Goal: Transaction & Acquisition: Purchase product/service

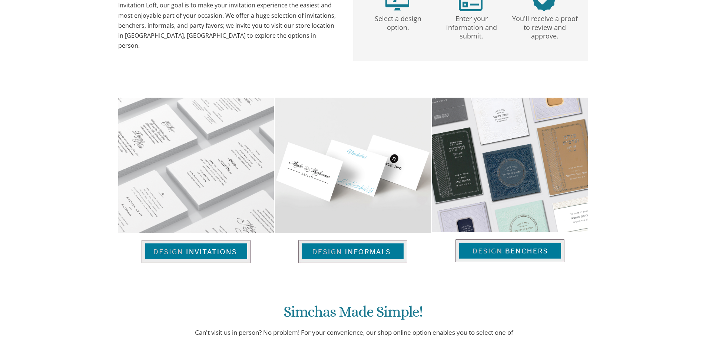
scroll to position [259, 0]
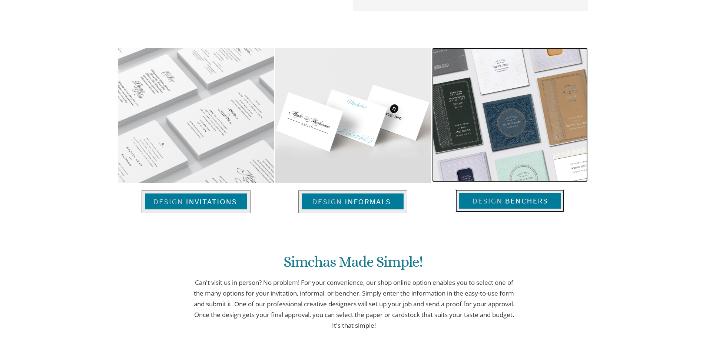
click at [503, 206] on img at bounding box center [509, 201] width 109 height 23
click at [506, 200] on img at bounding box center [509, 201] width 109 height 23
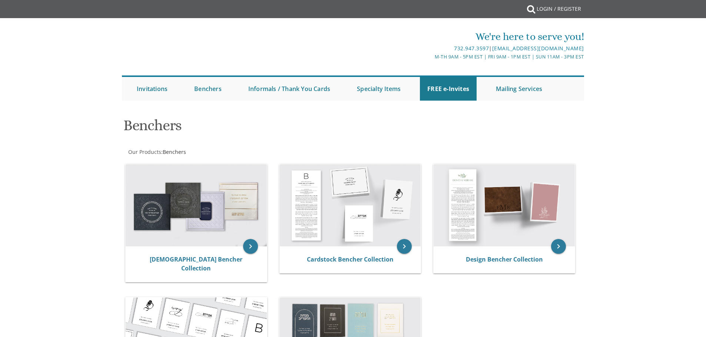
click at [488, 202] on div "keyboard_arrow_right Judaica Bencher Collection keyboard_arrow_right Cardstock …" at bounding box center [353, 287] width 462 height 259
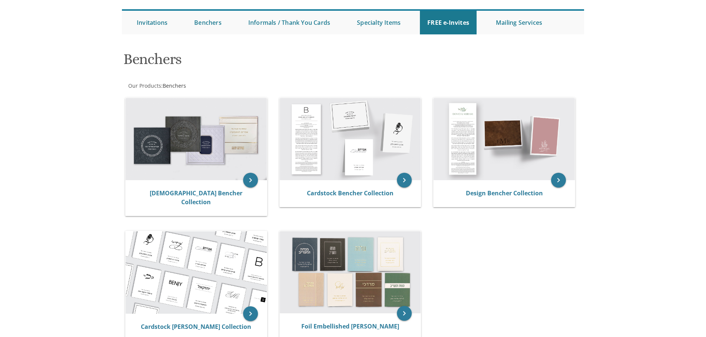
scroll to position [111, 0]
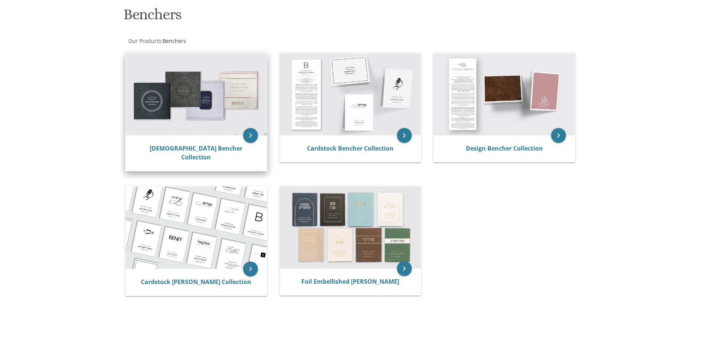
click at [204, 109] on img at bounding box center [196, 94] width 141 height 82
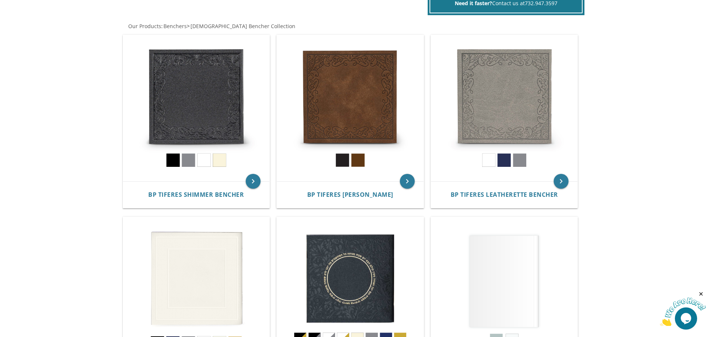
scroll to position [296, 0]
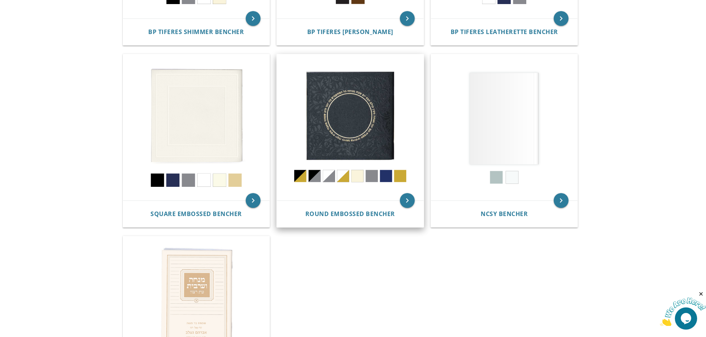
click at [369, 113] on img at bounding box center [350, 127] width 147 height 147
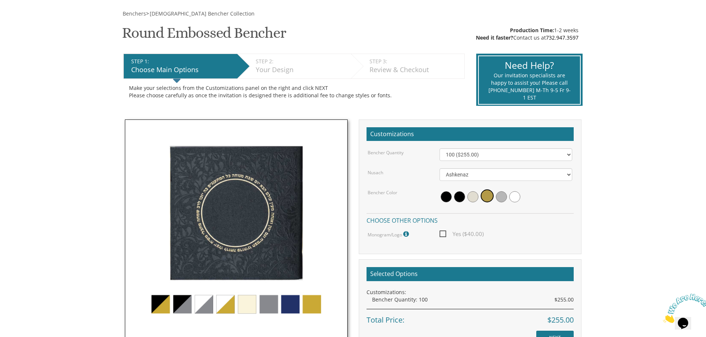
scroll to position [148, 0]
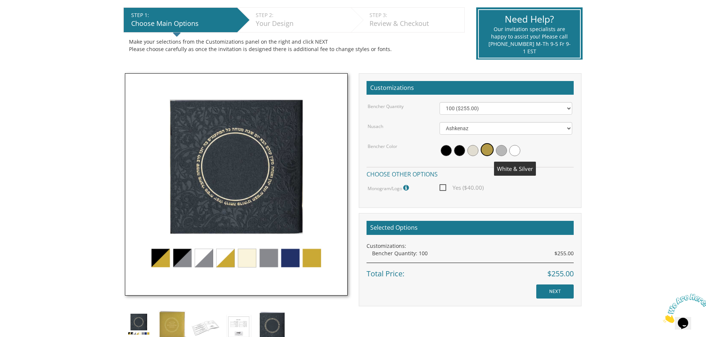
click at [515, 149] on span at bounding box center [514, 150] width 11 height 11
click at [202, 260] on img at bounding box center [236, 184] width 223 height 223
click at [203, 260] on img at bounding box center [236, 184] width 223 height 223
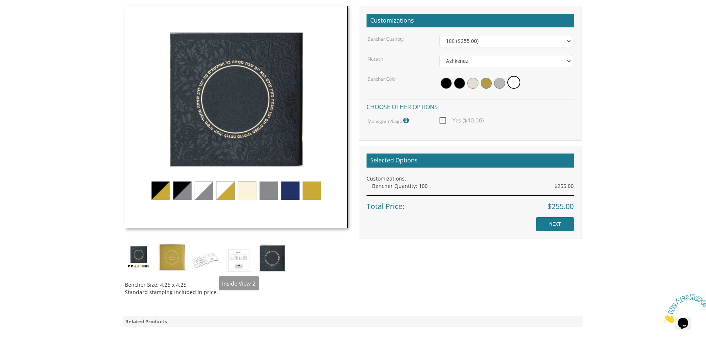
scroll to position [222, 0]
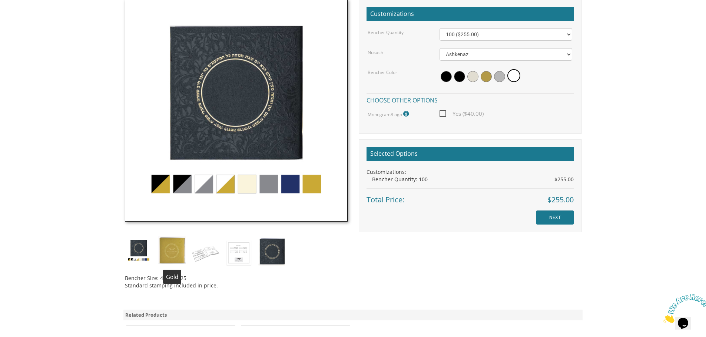
click at [173, 252] on img at bounding box center [172, 251] width 28 height 28
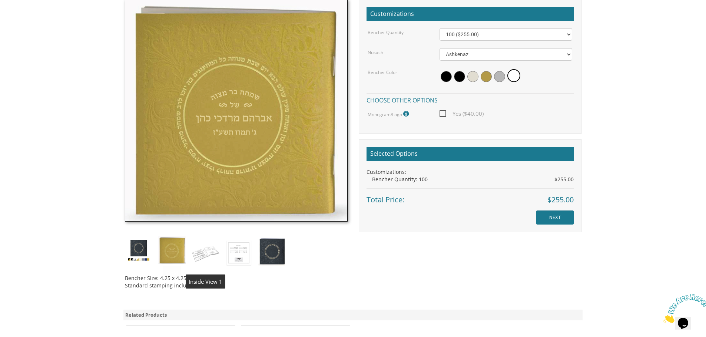
click at [207, 253] on img at bounding box center [205, 253] width 28 height 33
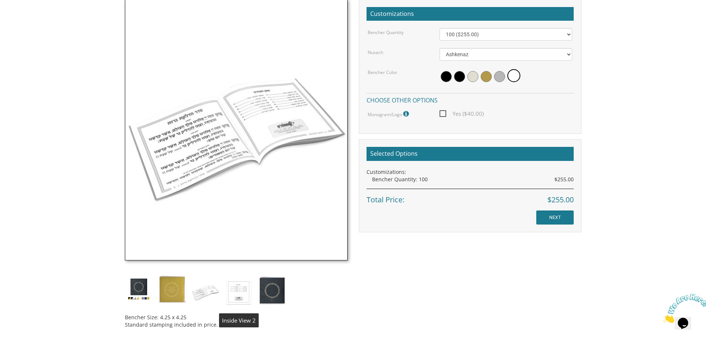
click img
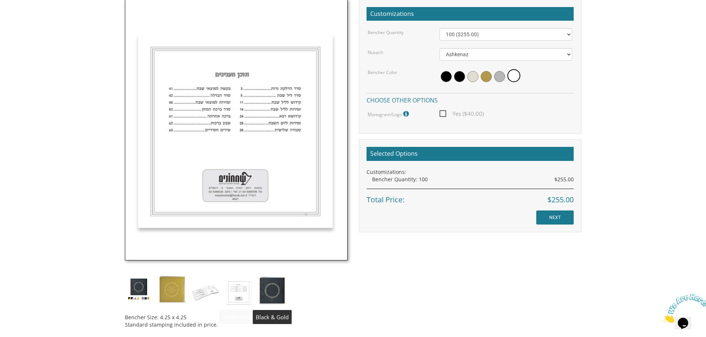
click img
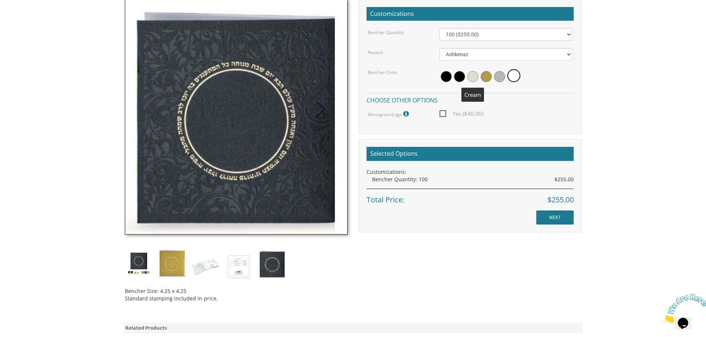
click span
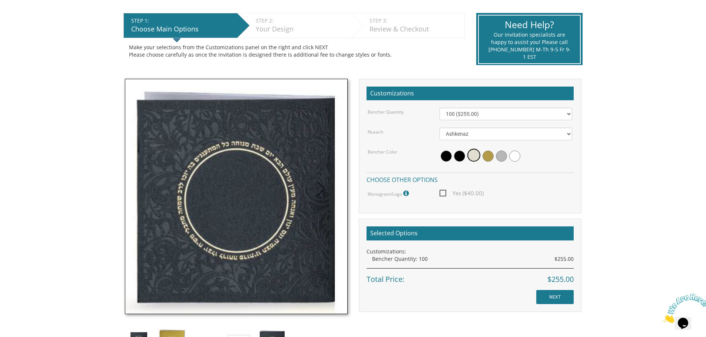
scroll to position [74, 0]
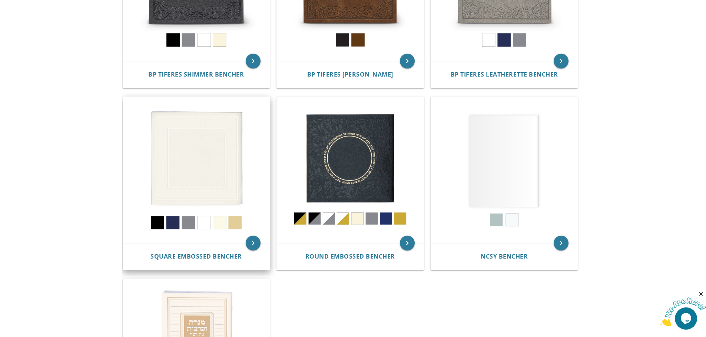
scroll to position [259, 0]
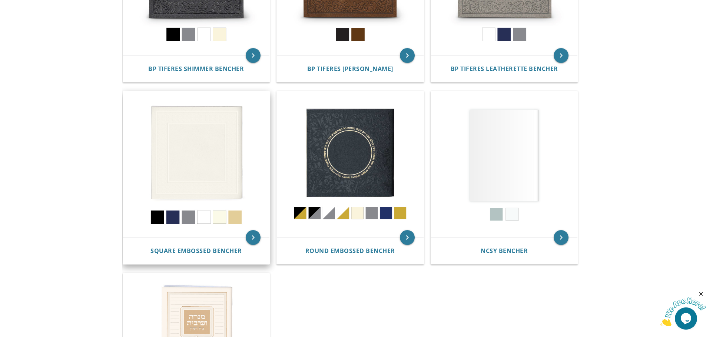
click at [215, 162] on img at bounding box center [196, 164] width 147 height 147
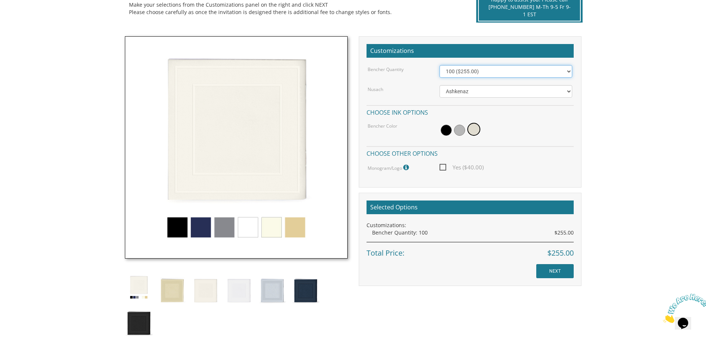
click at [569, 70] on select "100 ($255.00) 200 ($510.00) 300 ($765.00) 400 ($1,020.00) 500 ($1,275.00)" at bounding box center [505, 71] width 133 height 13
click at [273, 230] on img at bounding box center [236, 147] width 223 height 223
click at [171, 296] on img at bounding box center [172, 290] width 28 height 33
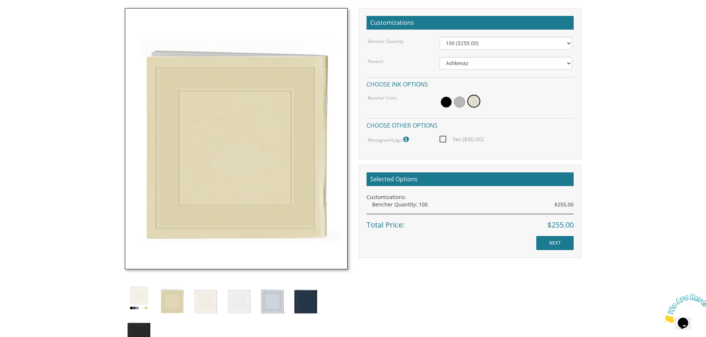
scroll to position [259, 0]
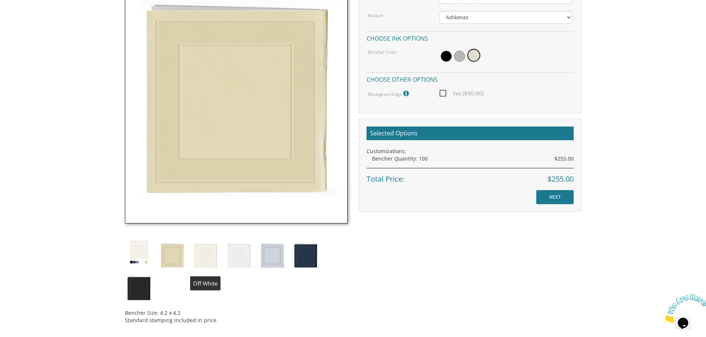
click at [205, 259] on img at bounding box center [205, 255] width 28 height 33
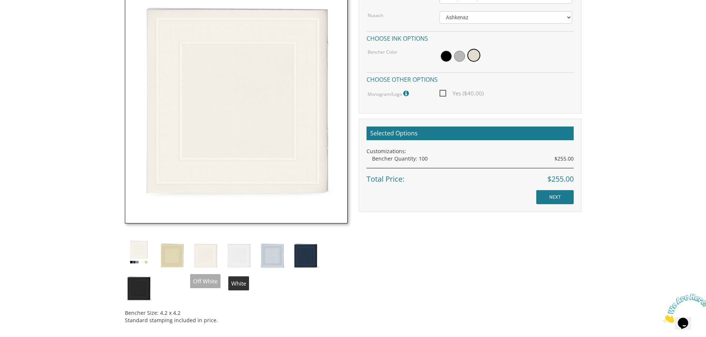
click at [236, 263] on img at bounding box center [239, 255] width 28 height 33
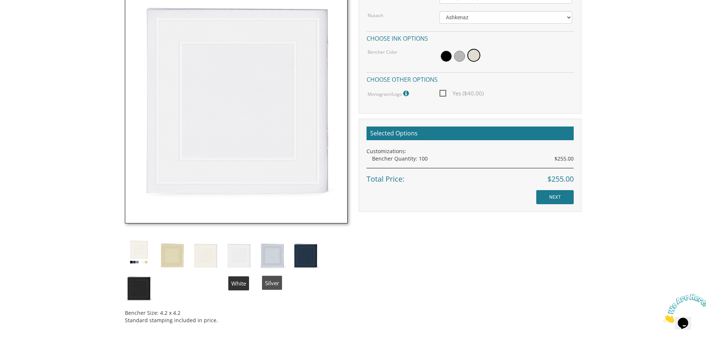
click at [271, 260] on img at bounding box center [272, 255] width 28 height 33
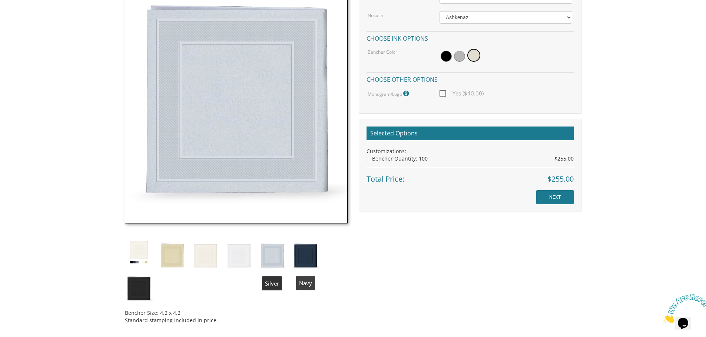
click at [302, 259] on img at bounding box center [305, 255] width 28 height 33
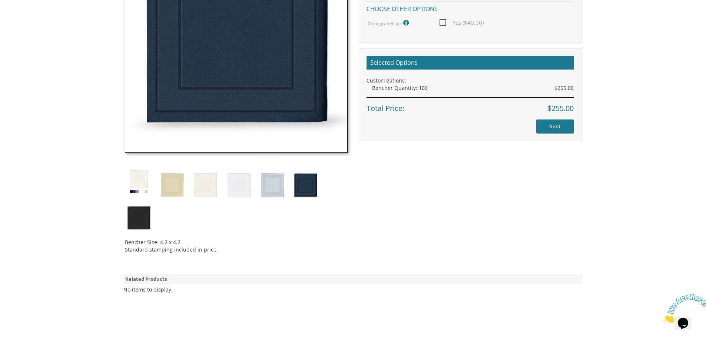
scroll to position [333, 0]
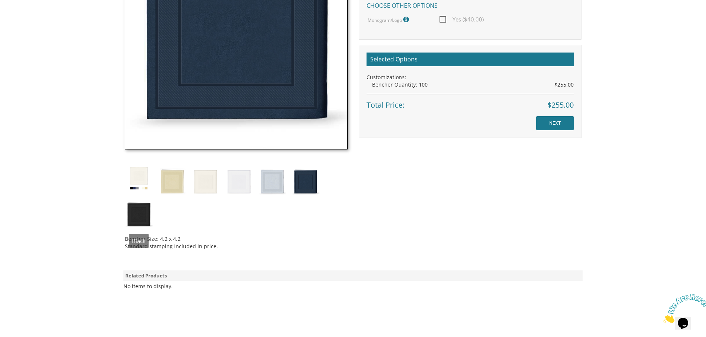
click at [140, 209] on img at bounding box center [139, 213] width 28 height 33
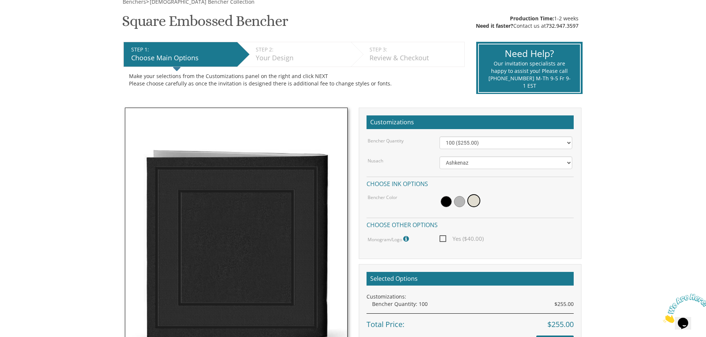
scroll to position [115, 0]
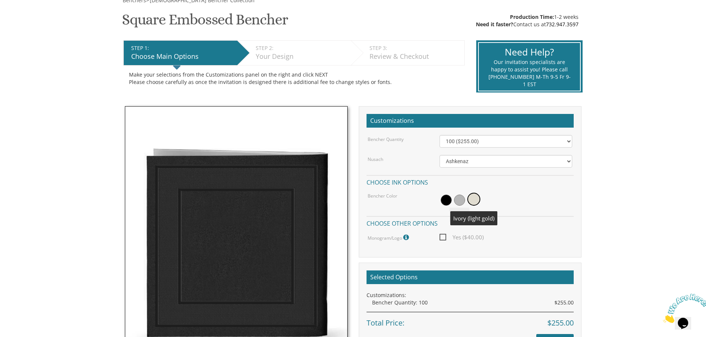
click at [474, 199] on span at bounding box center [473, 199] width 13 height 13
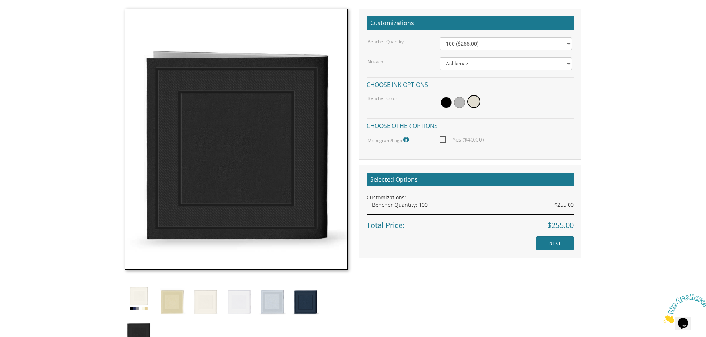
scroll to position [226, 0]
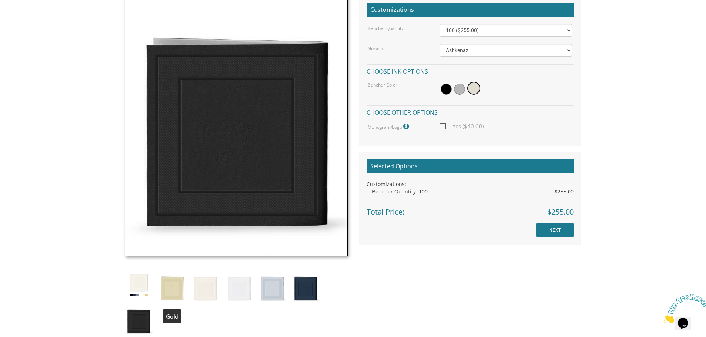
click at [172, 293] on img at bounding box center [172, 287] width 28 height 33
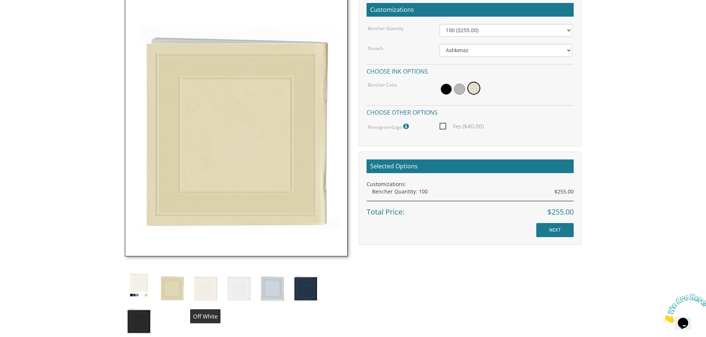
click at [203, 292] on img at bounding box center [205, 287] width 28 height 33
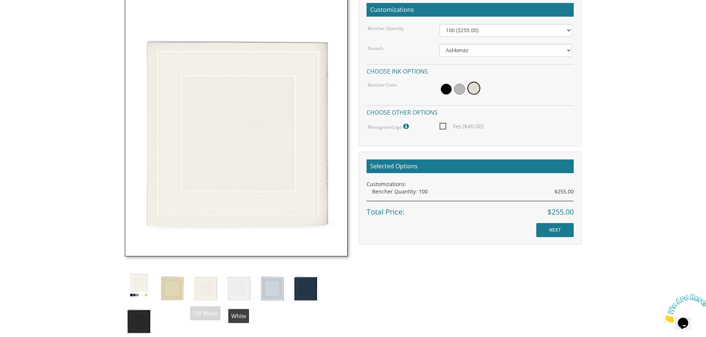
click at [238, 291] on img at bounding box center [239, 287] width 28 height 33
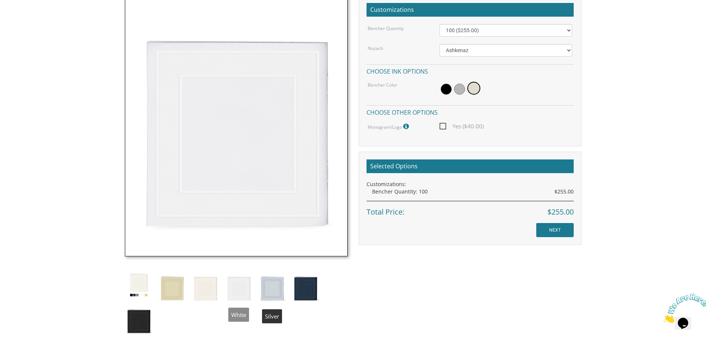
click at [271, 294] on img at bounding box center [272, 287] width 28 height 33
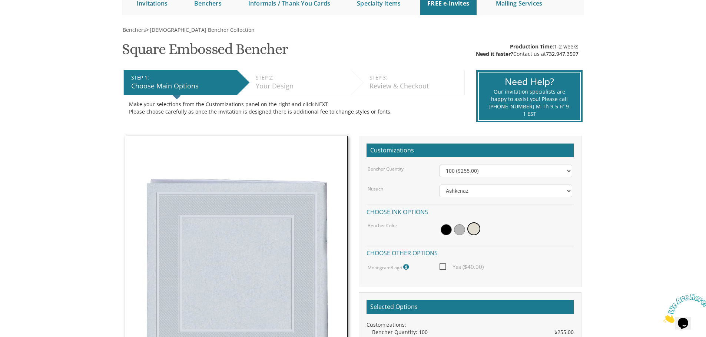
scroll to position [78, 0]
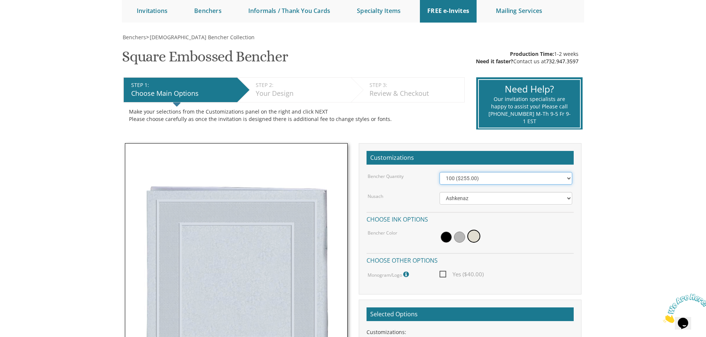
click at [567, 178] on select "100 ($255.00) 200 ($510.00) 300 ($765.00) 400 ($1,020.00) 500 ($1,275.00)" at bounding box center [505, 178] width 133 height 13
select select "200"
click at [439, 172] on select "100 ($255.00) 200 ($510.00) 300 ($765.00) 400 ($1,020.00) 500 ($1,275.00)" at bounding box center [505, 178] width 133 height 13
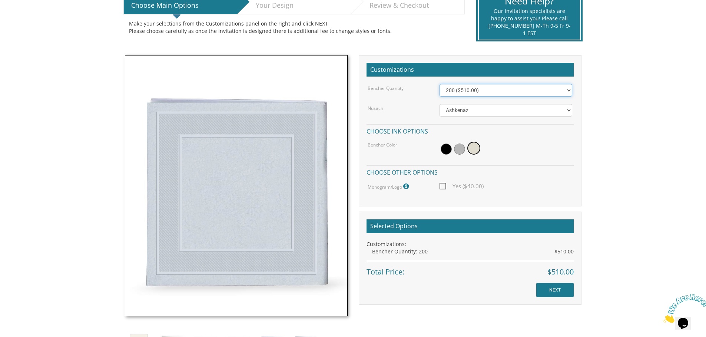
scroll to position [189, 0]
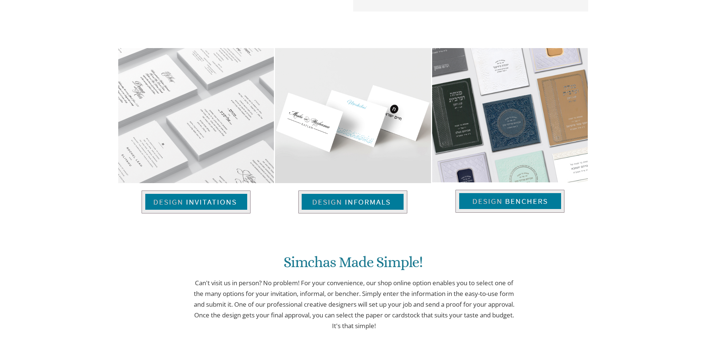
scroll to position [259, 0]
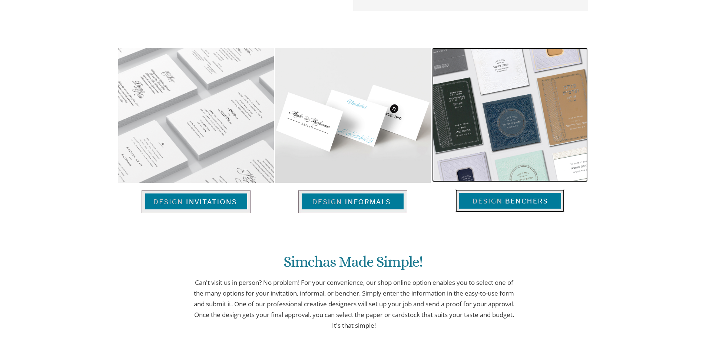
click at [509, 206] on img at bounding box center [509, 201] width 109 height 23
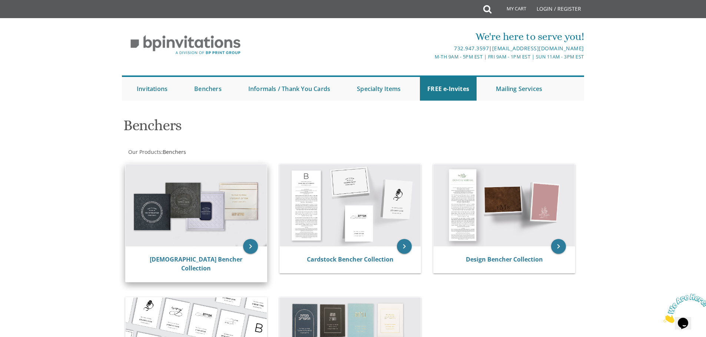
click at [212, 229] on img at bounding box center [196, 205] width 141 height 82
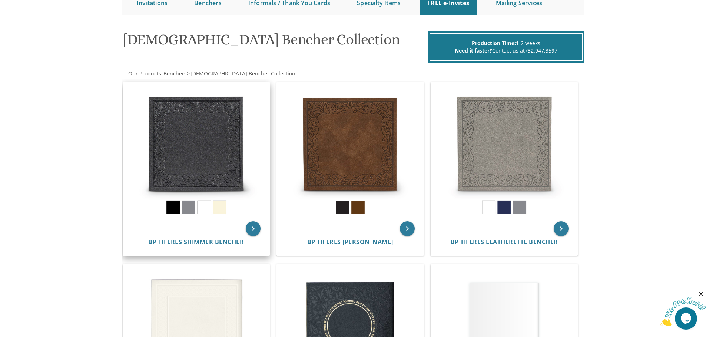
scroll to position [74, 0]
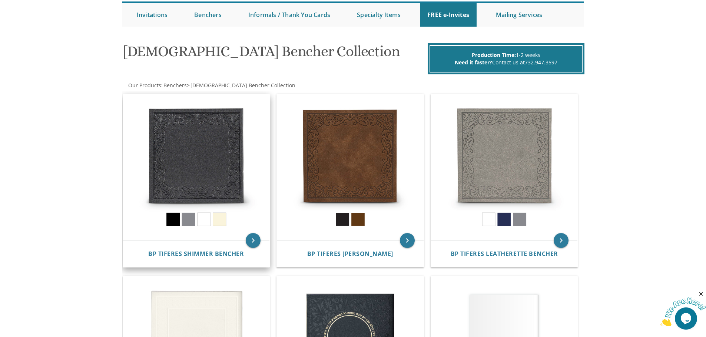
click at [217, 166] on img at bounding box center [196, 167] width 147 height 147
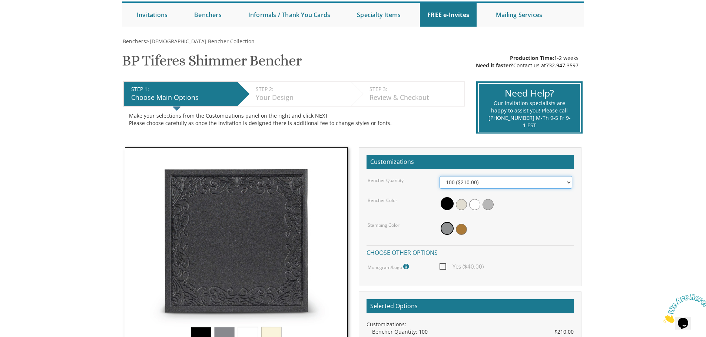
click at [568, 181] on select "100 ($210.00) 200 ($420.00) 300 ($630.00) 400 ($840.00) 500 ($1,050.00)" at bounding box center [505, 182] width 133 height 13
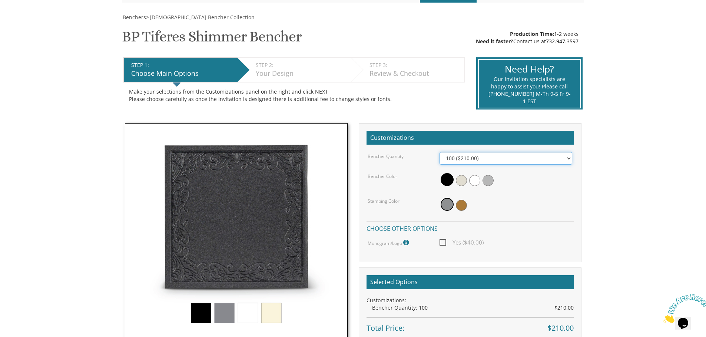
scroll to position [111, 0]
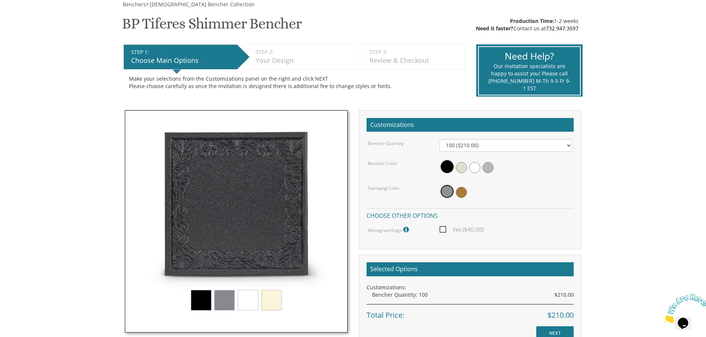
click at [273, 300] on img at bounding box center [236, 221] width 223 height 223
click at [254, 302] on img at bounding box center [236, 221] width 223 height 223
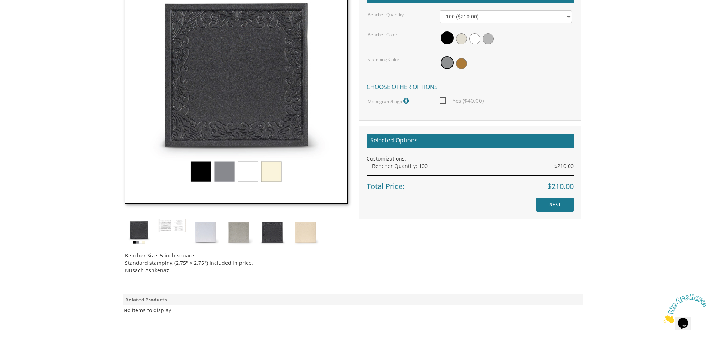
scroll to position [259, 0]
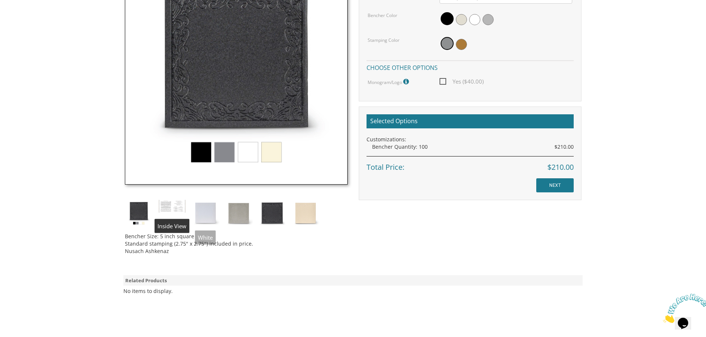
click at [171, 207] on img at bounding box center [172, 207] width 28 height 14
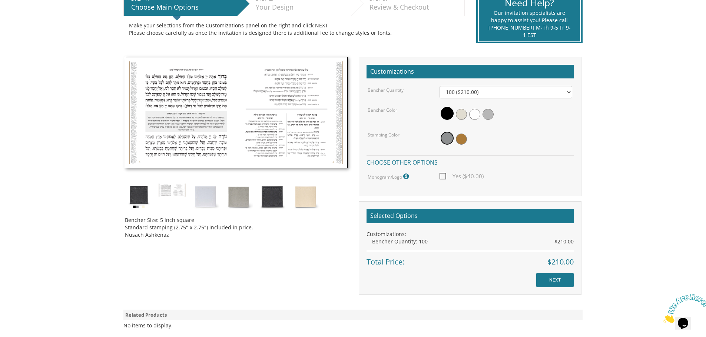
scroll to position [148, 0]
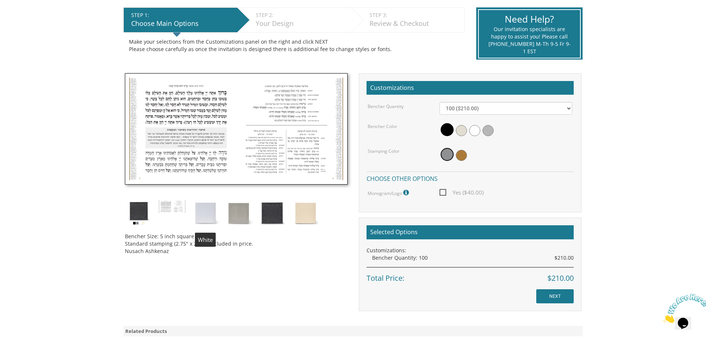
click at [205, 213] on img at bounding box center [205, 214] width 28 height 28
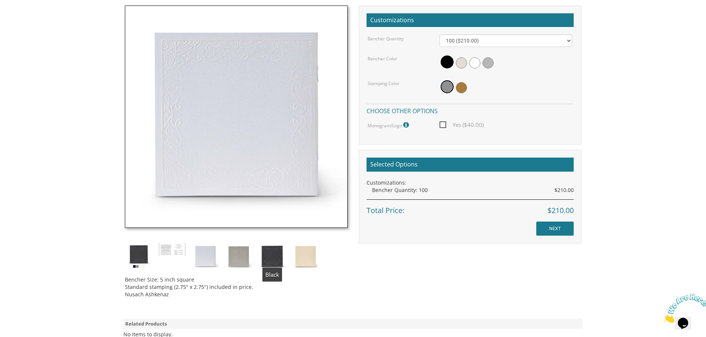
scroll to position [222, 0]
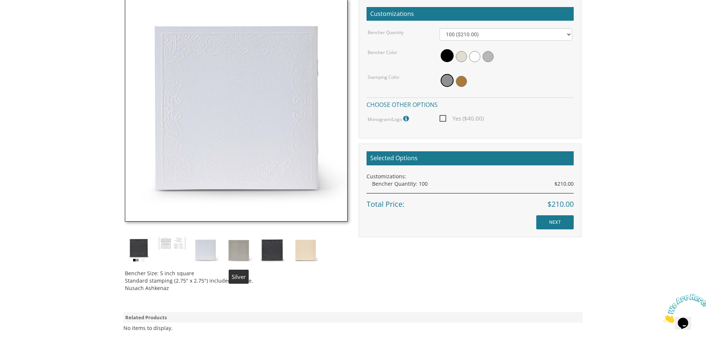
click at [239, 244] on img at bounding box center [239, 251] width 28 height 28
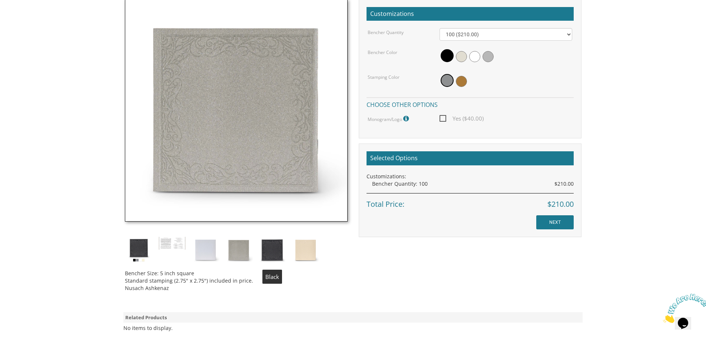
click at [273, 252] on img at bounding box center [272, 251] width 28 height 28
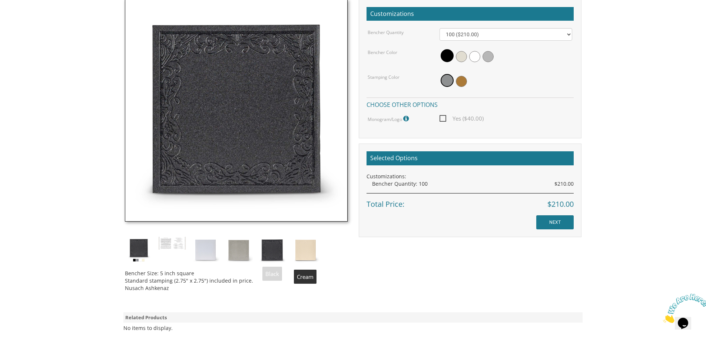
click at [303, 252] on img at bounding box center [305, 251] width 28 height 28
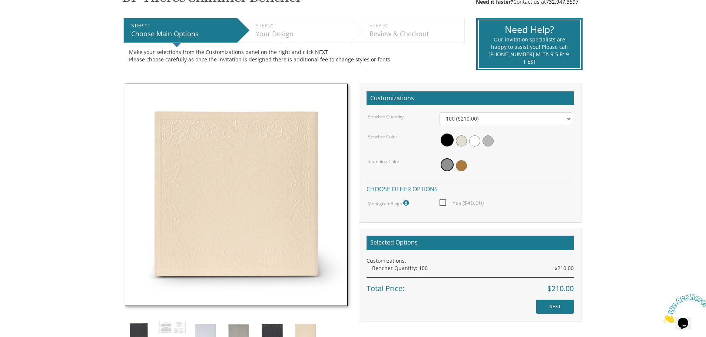
scroll to position [46, 0]
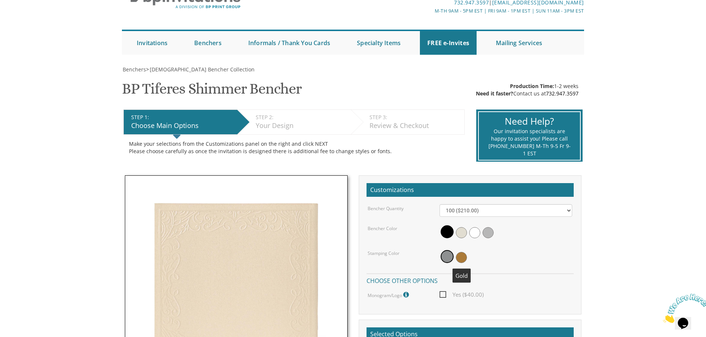
click at [461, 257] on span at bounding box center [461, 257] width 11 height 11
click at [569, 210] on select "100 ($210.00) 200 ($420.00) 300 ($630.00) 400 ($840.00) 500 ($1,050.00)" at bounding box center [505, 210] width 133 height 13
select select "200"
click at [439, 204] on select "100 ($210.00) 200 ($420.00) 300 ($630.00) 400 ($840.00) 500 ($1,050.00)" at bounding box center [505, 210] width 133 height 13
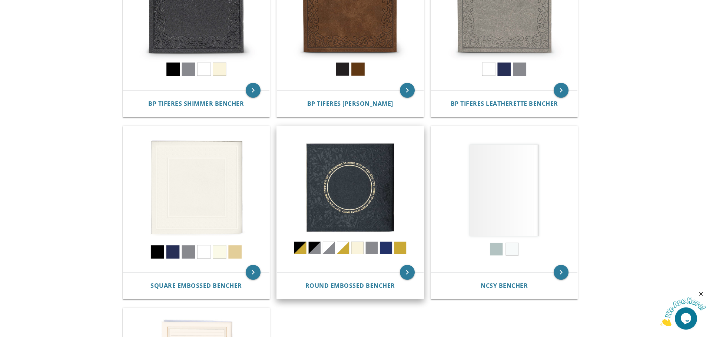
scroll to position [259, 0]
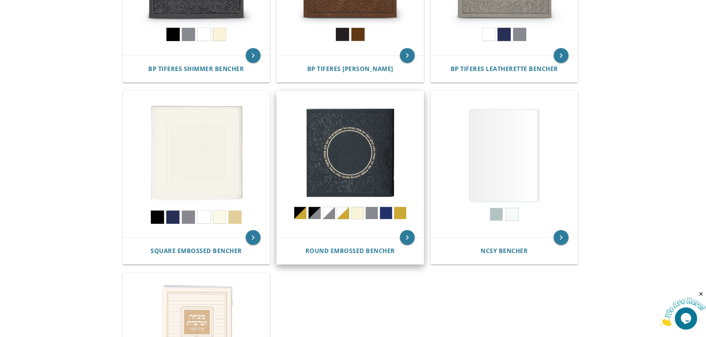
click at [365, 156] on img at bounding box center [350, 164] width 147 height 147
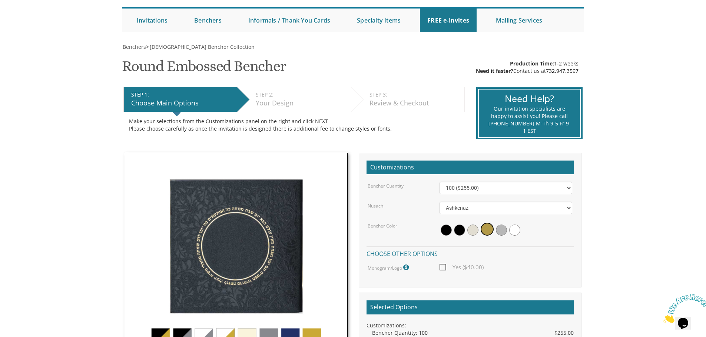
scroll to position [74, 0]
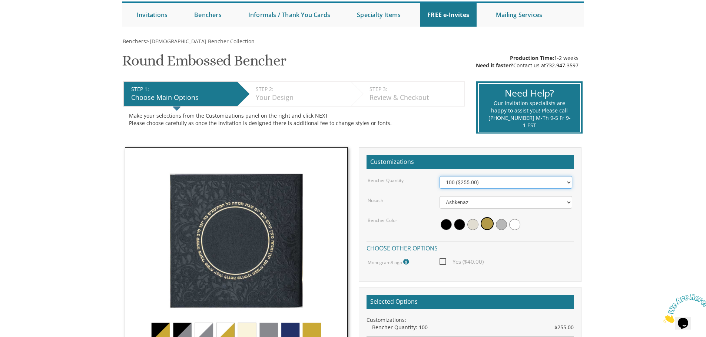
click at [567, 181] on select "100 ($255.00) 200 ($510.00) 300 ($765.00) 400 ($1,020.00) 500 ($1,275.00)" at bounding box center [505, 182] width 133 height 13
select select "200"
click at [439, 176] on select "100 ($255.00) 200 ($510.00) 300 ($765.00) 400 ($1,020.00) 500 ($1,275.00)" at bounding box center [505, 182] width 133 height 13
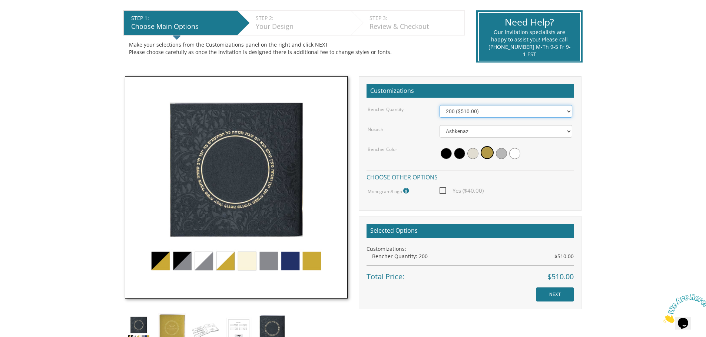
scroll to position [148, 0]
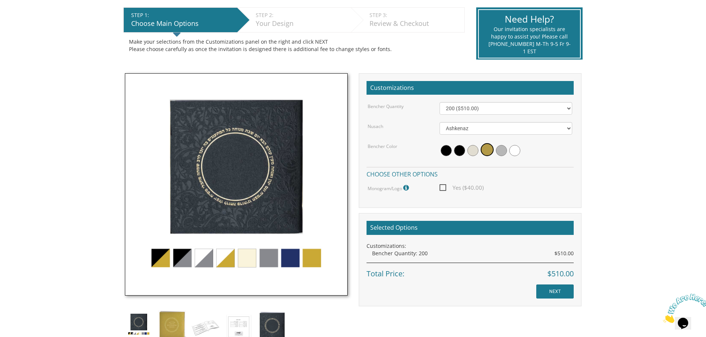
click at [246, 263] on img at bounding box center [236, 184] width 223 height 223
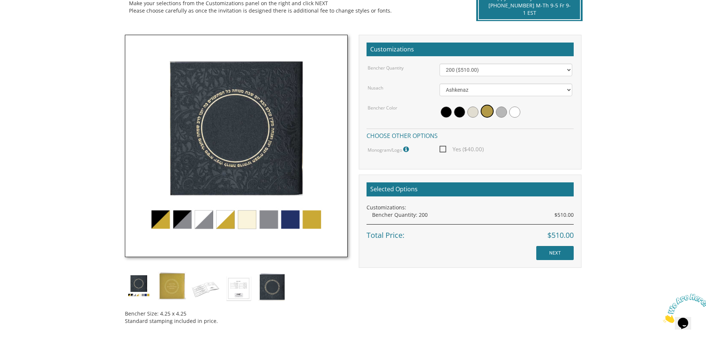
scroll to position [259, 0]
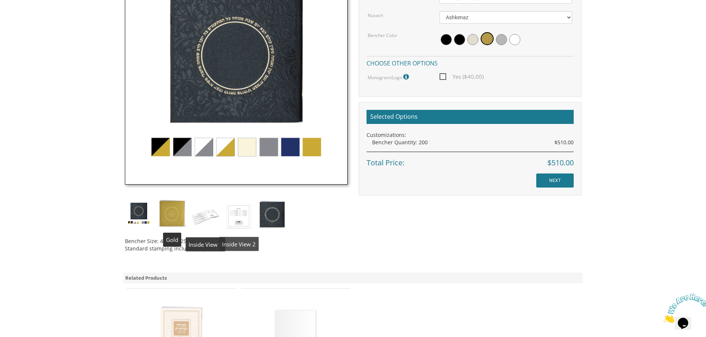
click at [250, 222] on img at bounding box center [239, 216] width 28 height 33
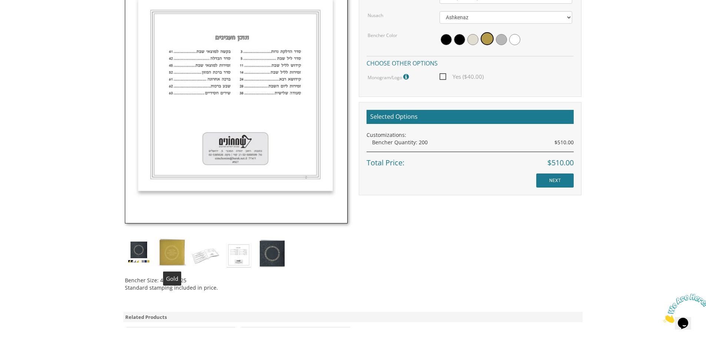
click at [169, 249] on img at bounding box center [172, 253] width 28 height 28
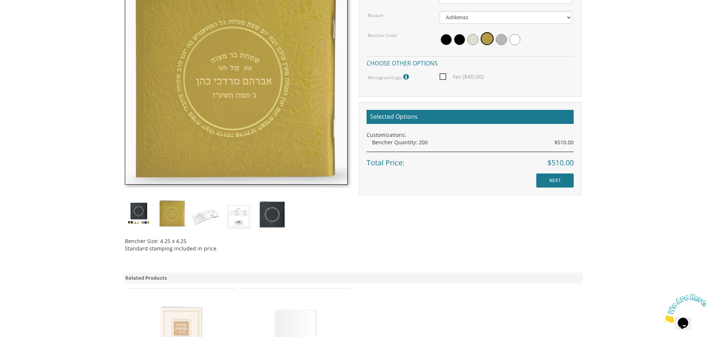
click at [139, 211] on img at bounding box center [139, 214] width 28 height 28
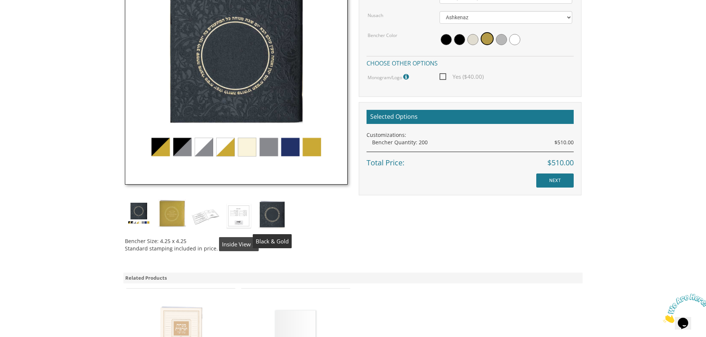
click at [231, 214] on img at bounding box center [239, 216] width 28 height 33
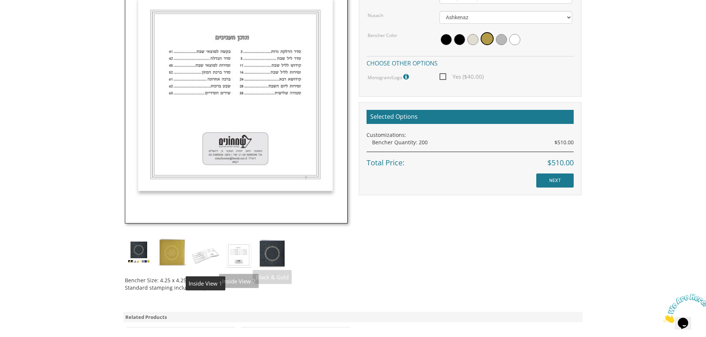
click at [270, 253] on img at bounding box center [272, 253] width 28 height 29
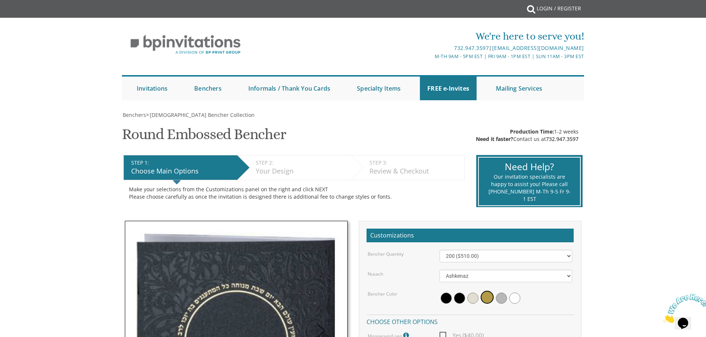
scroll to position [0, 0]
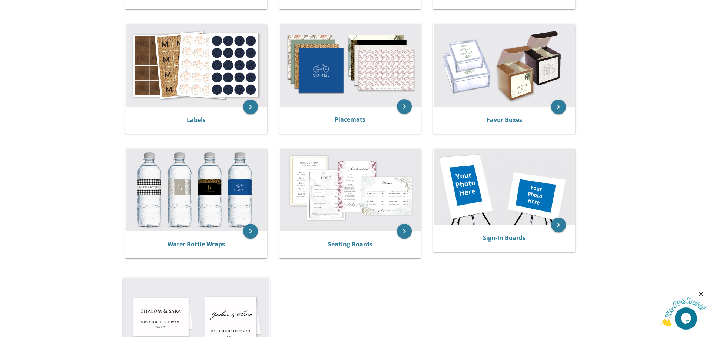
scroll to position [253, 0]
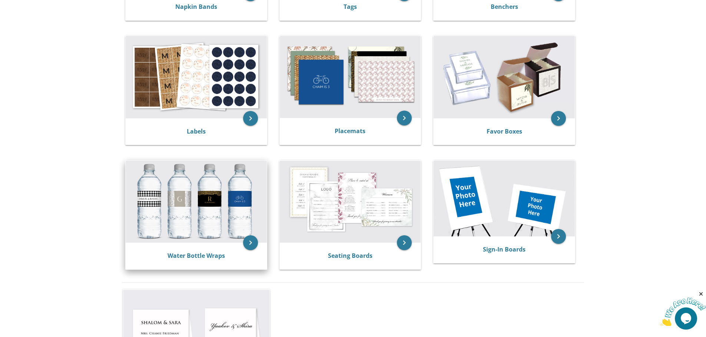
click at [206, 210] on img at bounding box center [196, 202] width 141 height 82
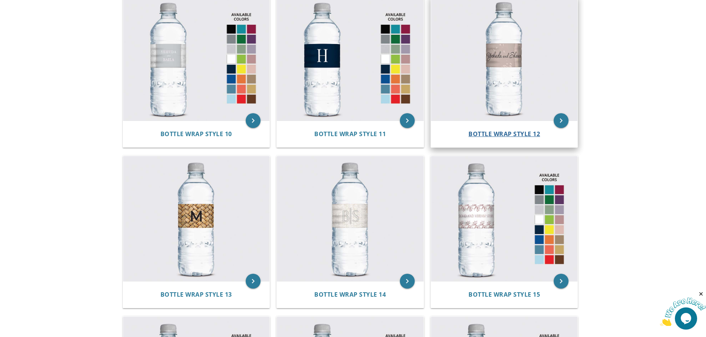
scroll to position [433, 0]
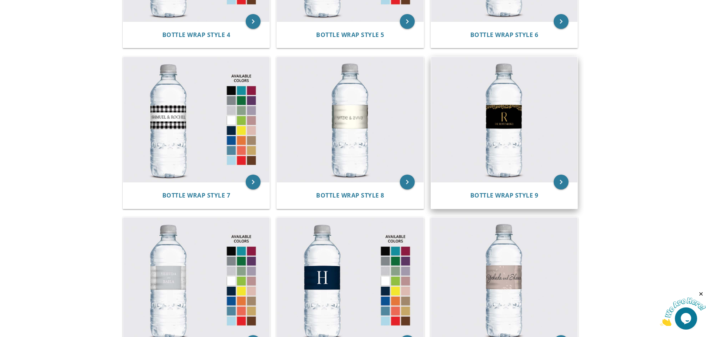
click at [493, 79] on img at bounding box center [504, 119] width 147 height 125
click at [511, 100] on img at bounding box center [504, 119] width 147 height 125
click at [562, 186] on icon "keyboard_arrow_right" at bounding box center [560, 182] width 15 height 15
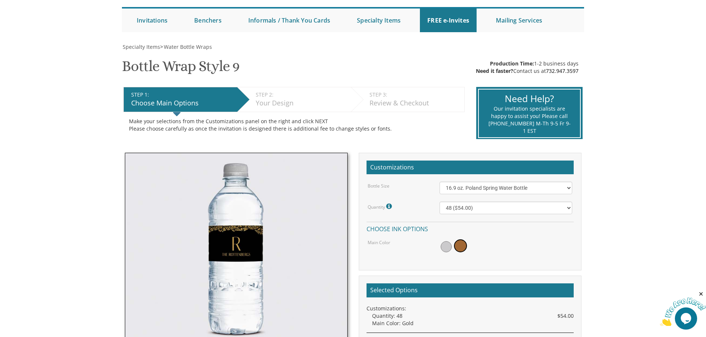
scroll to position [185, 0]
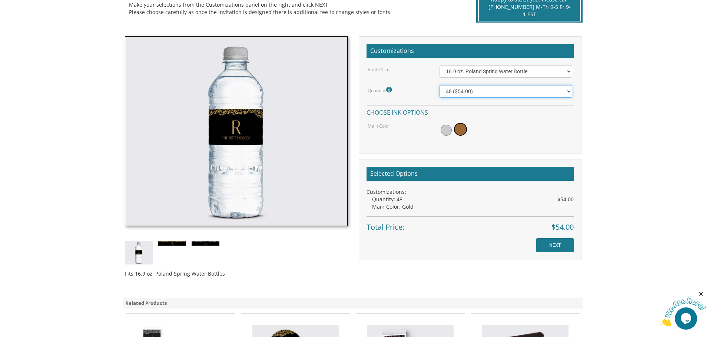
click at [569, 93] on select "48 ($54.00) 96 ($72.00) 144 ($99.00) 192 ($126.00)" at bounding box center [505, 91] width 133 height 13
click at [647, 87] on body "My Cart {{shoppingcart.totalQuantityDisplay}} Total: {{shoppingcart.subtotal}} …" at bounding box center [353, 202] width 706 height 775
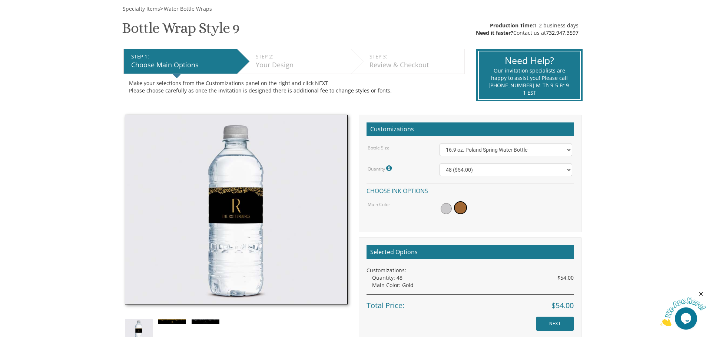
scroll to position [0, 0]
